Goal: Information Seeking & Learning: Learn about a topic

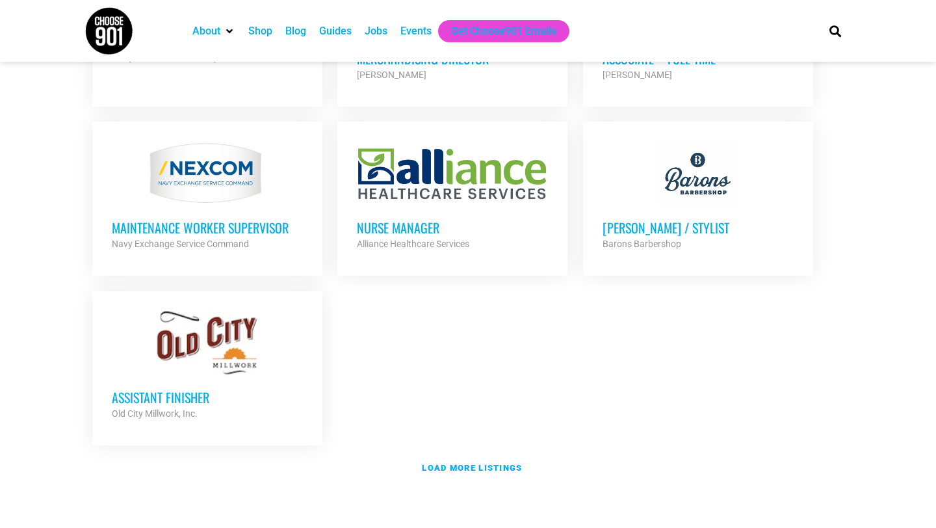
scroll to position [2709, 0]
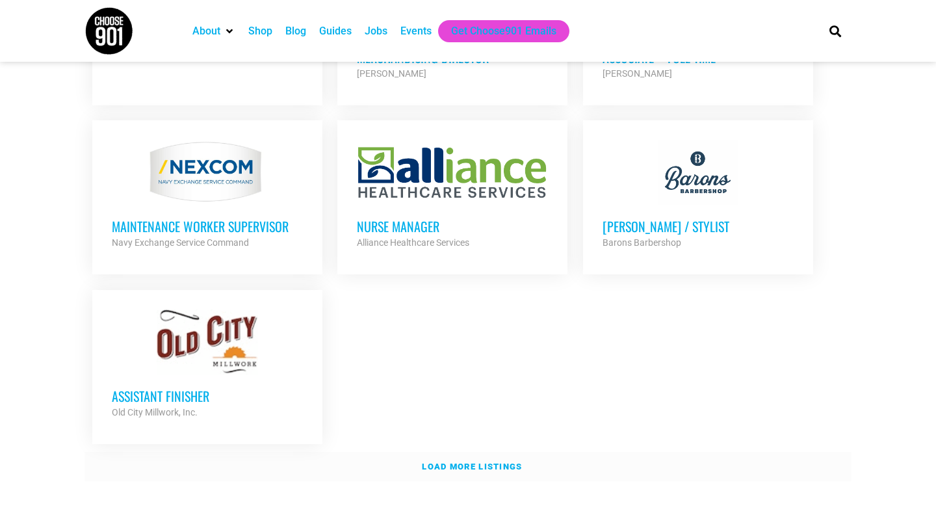
click at [462, 462] on strong "Load more listings" at bounding box center [472, 467] width 100 height 10
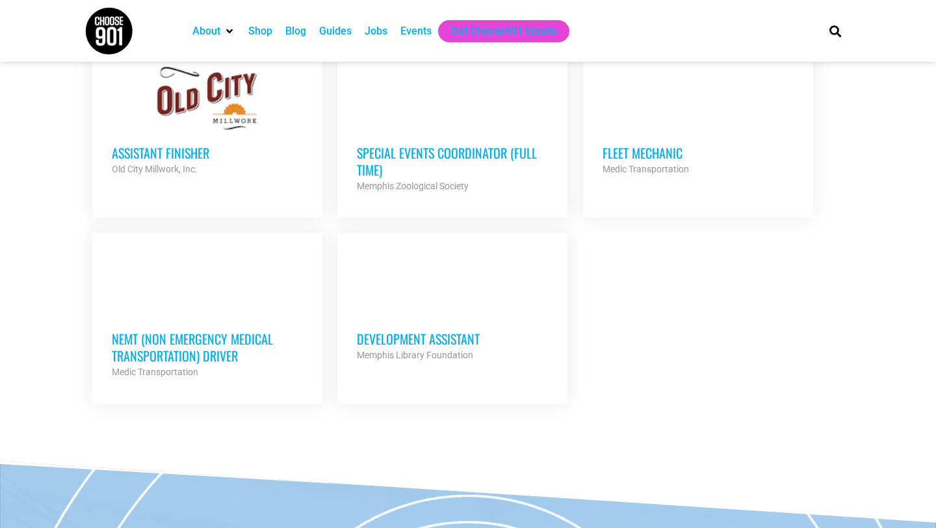
scroll to position [2940, 0]
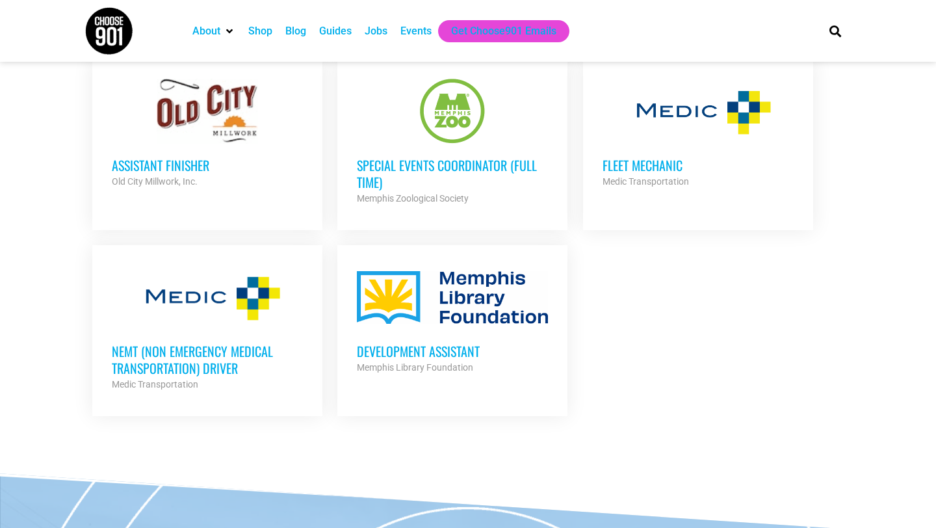
click at [441, 343] on h3 "Development Assistant" at bounding box center [452, 351] width 191 height 17
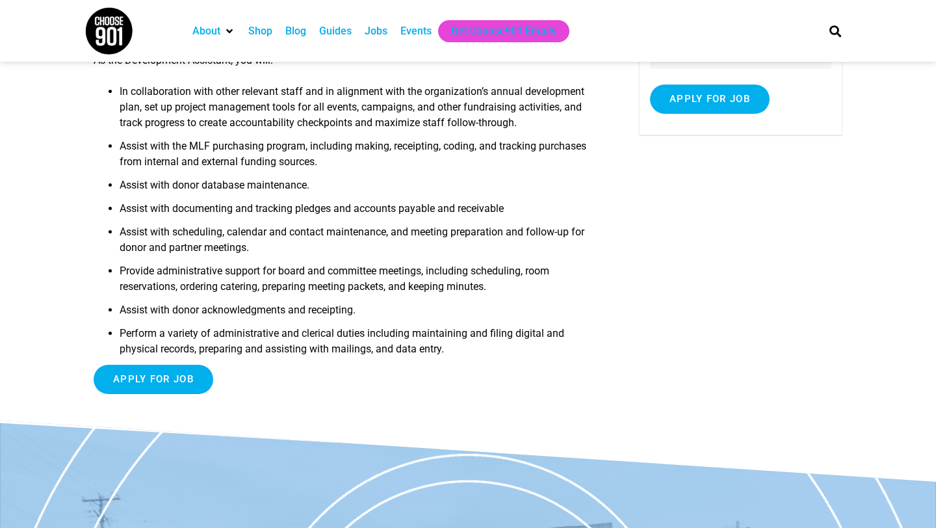
scroll to position [304, 0]
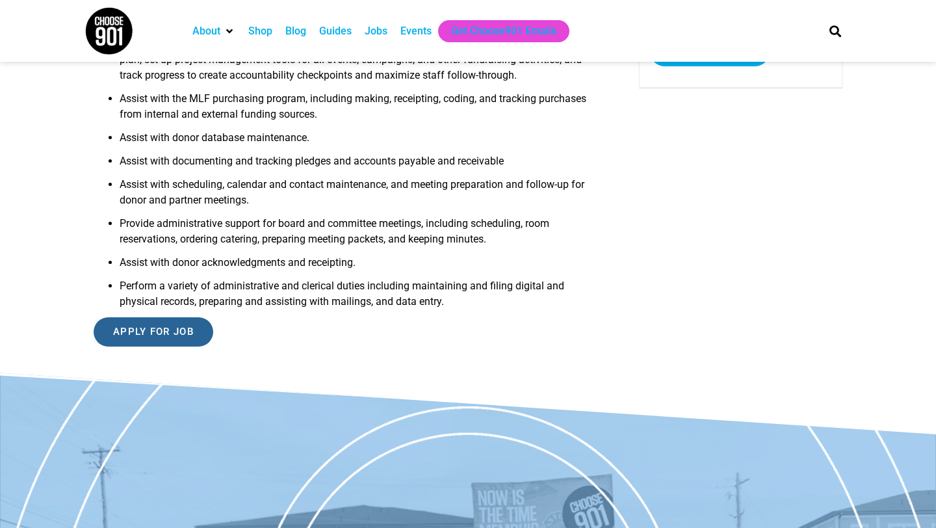
click at [160, 317] on input "Apply for job" at bounding box center [154, 331] width 120 height 29
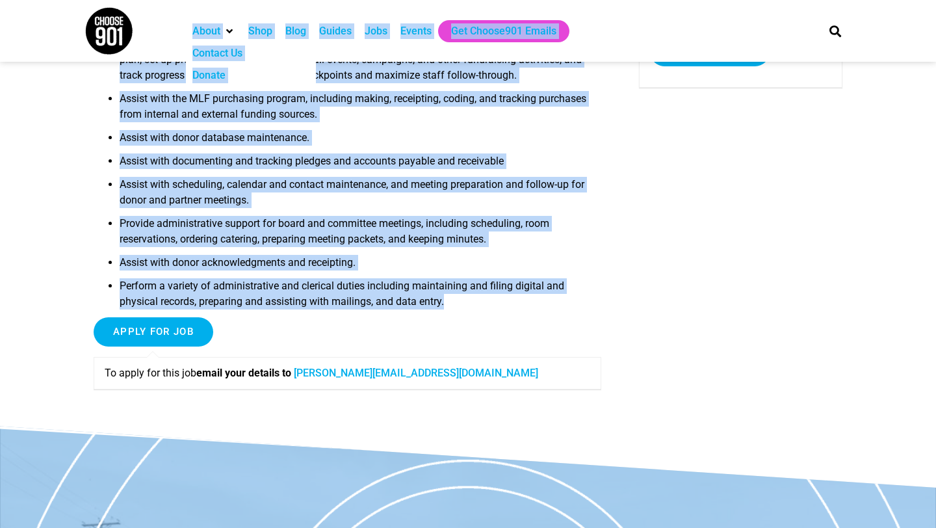
scroll to position [0, 0]
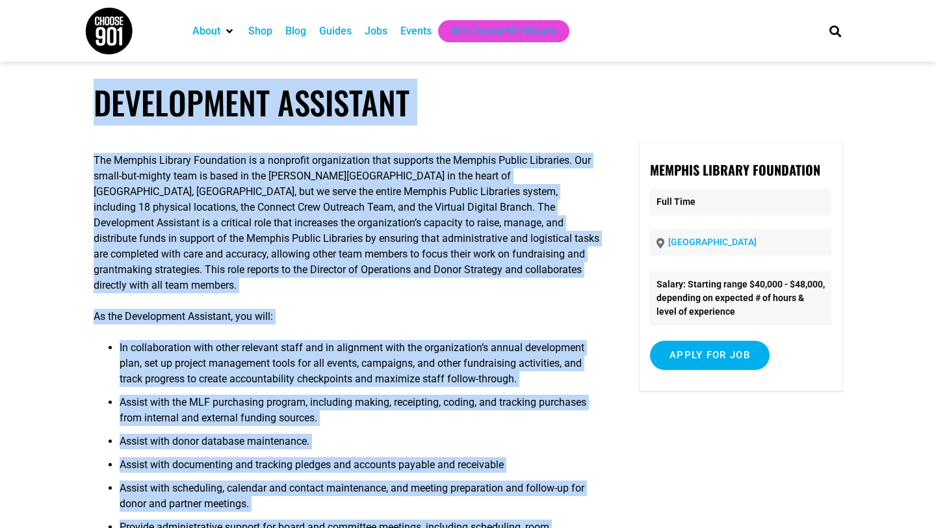
drag, startPoint x: 455, startPoint y: 293, endPoint x: 90, endPoint y: 103, distance: 411.4
click at [90, 103] on article "Development Assistant The Memphis Library Foundation is a nonprofit organizatio…" at bounding box center [468, 406] width 936 height 647
copy article "Development Assistant The Memphis Library Foundation is a nonprofit organizatio…"
click at [302, 410] on li "Assist with the MLF purchasing program, including making, receipting, coding, a…" at bounding box center [361, 414] width 482 height 39
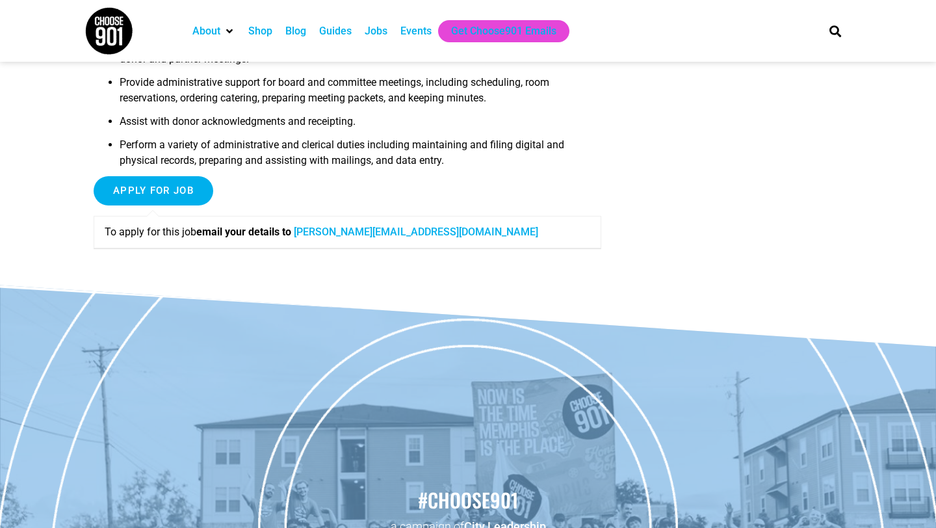
scroll to position [414, 0]
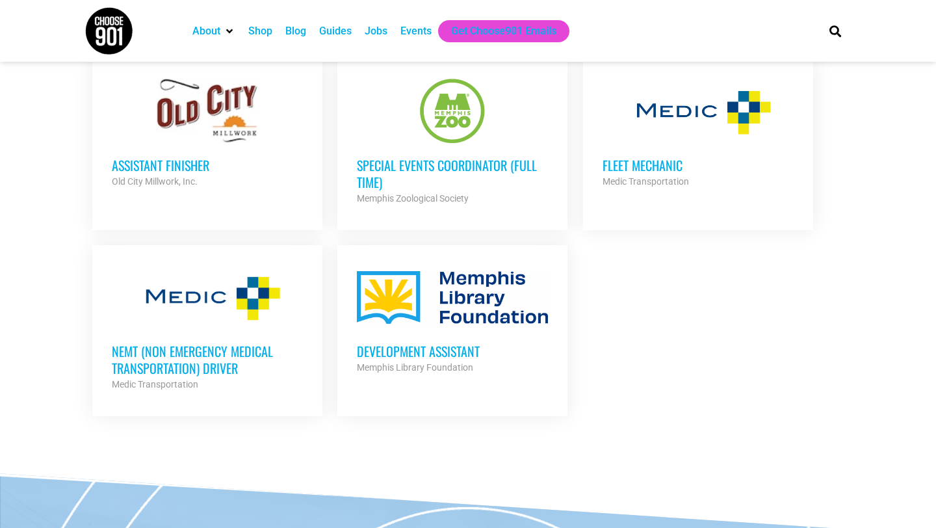
click at [206, 343] on h3 "NEMT (Non Emergency Medical Transportation) Driver" at bounding box center [207, 360] width 191 height 34
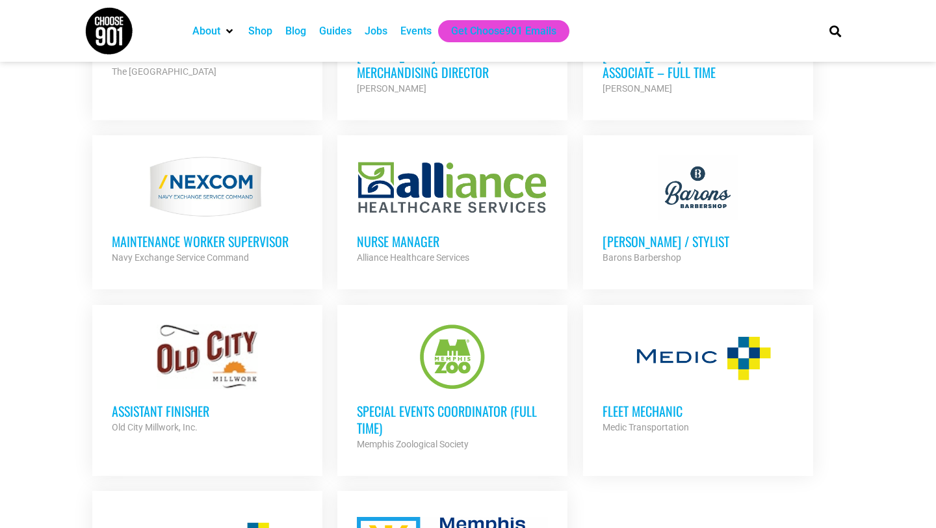
scroll to position [2695, 0]
